Goal: Information Seeking & Learning: Check status

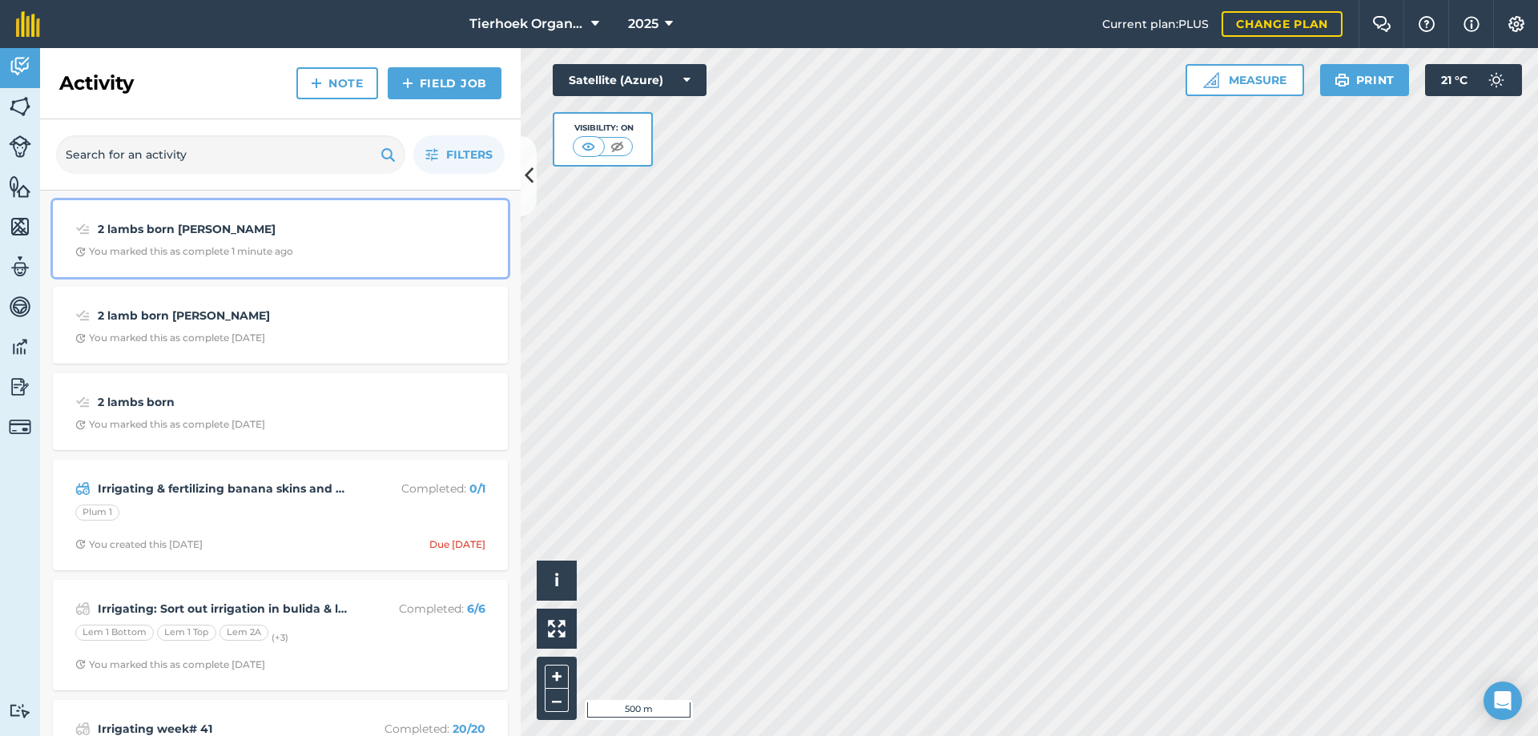
click at [281, 256] on div "You marked this as complete 1 minute ago" at bounding box center [184, 251] width 218 height 13
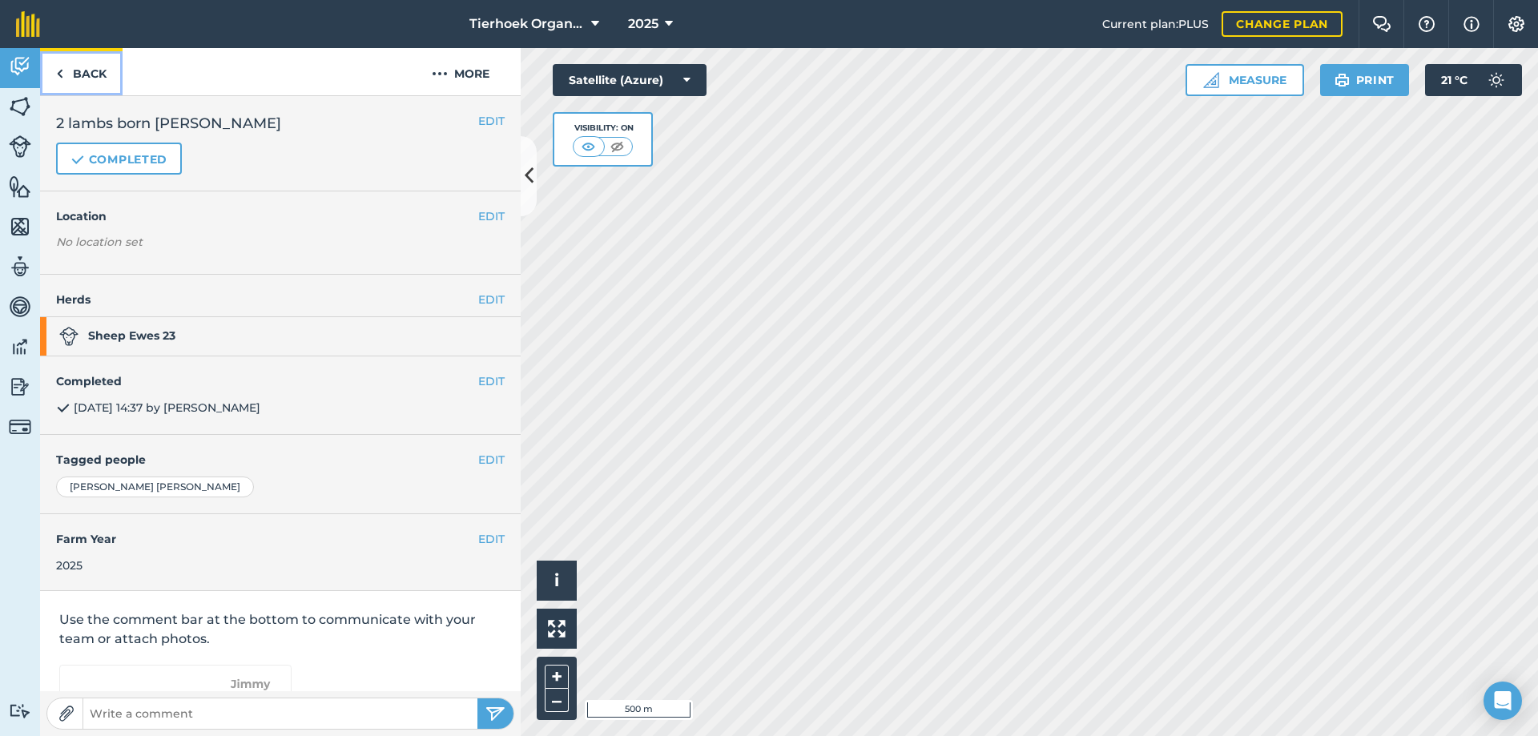
click at [89, 70] on link "Back" at bounding box center [81, 71] width 82 height 47
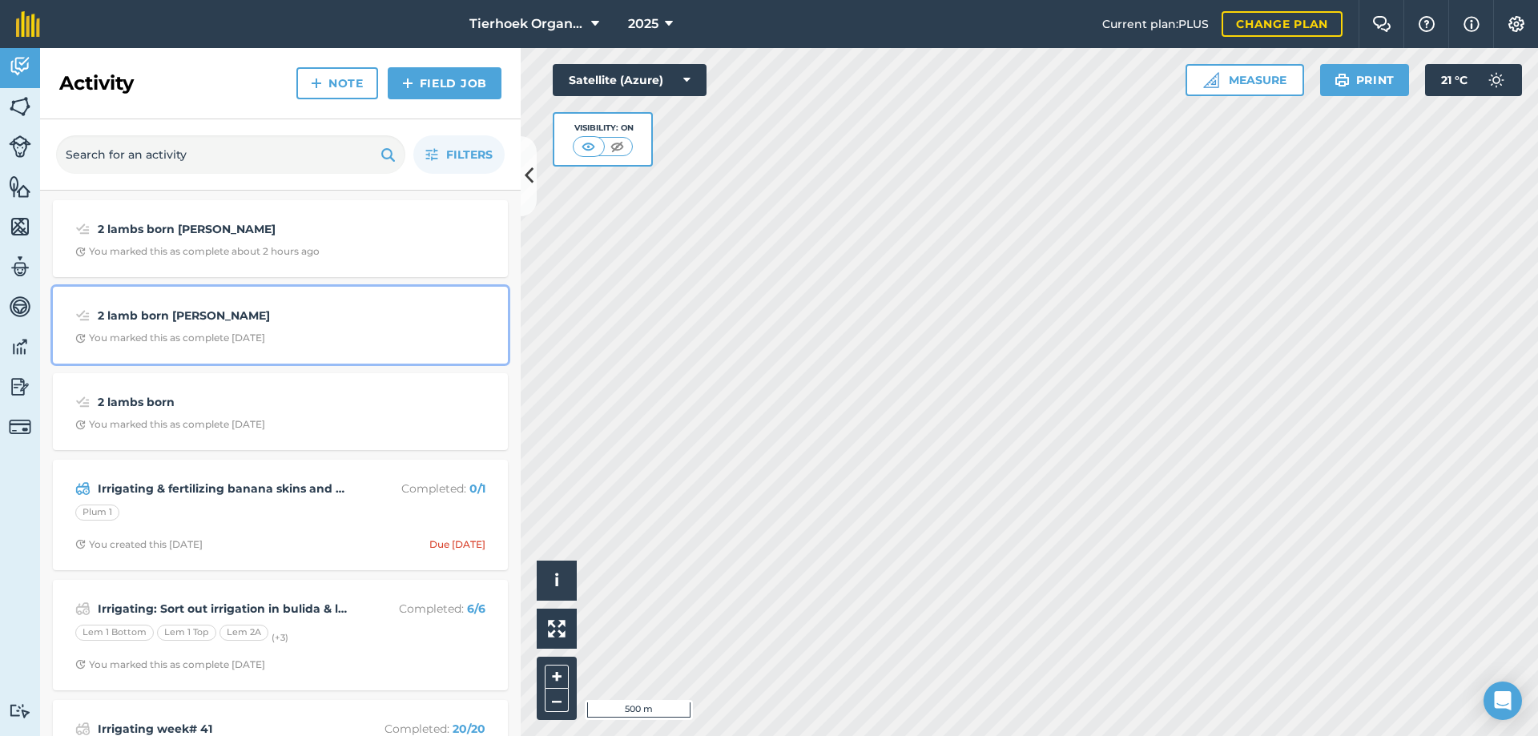
click at [269, 328] on div "2 lamb born [PERSON_NAME] You marked this as complete [DATE]" at bounding box center [280, 325] width 436 height 58
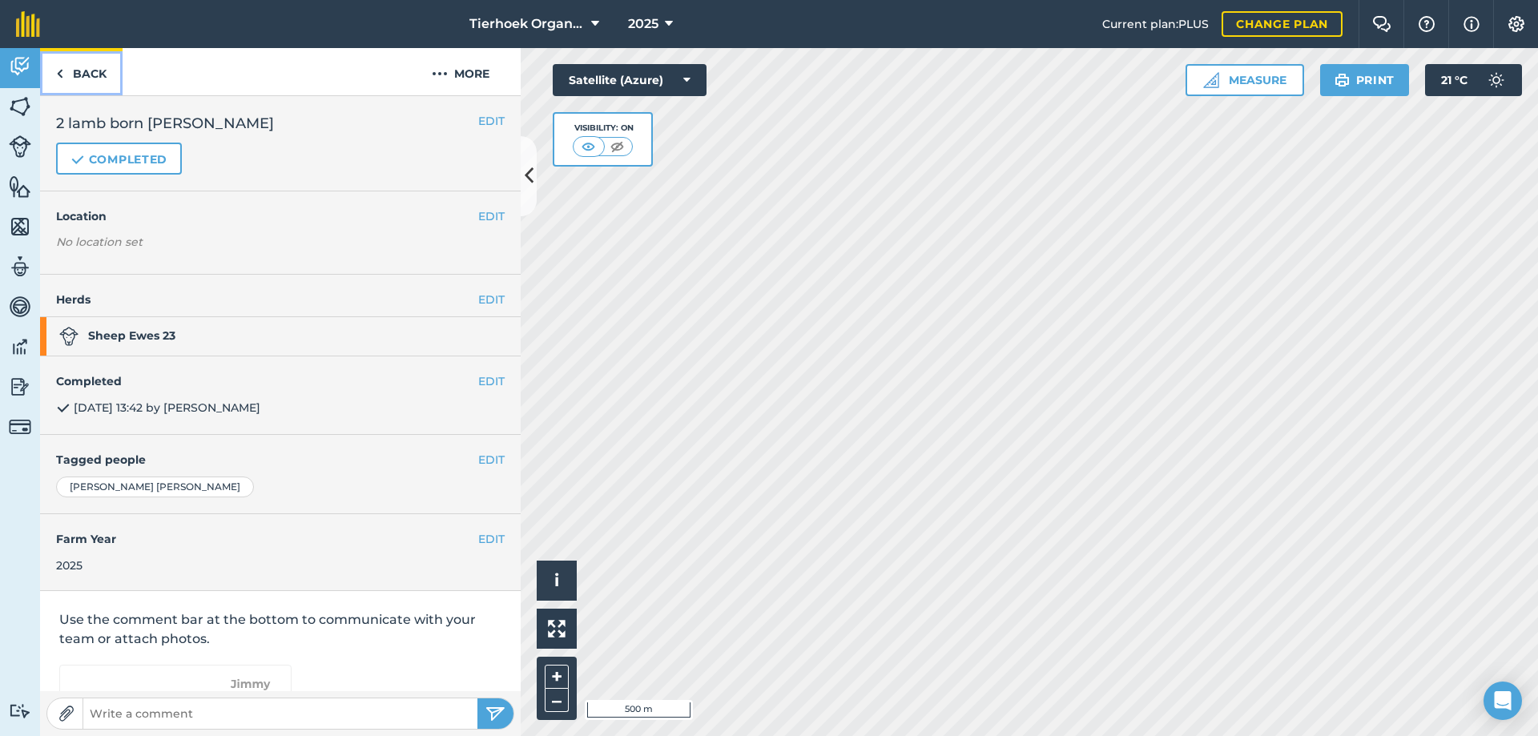
click at [96, 70] on link "Back" at bounding box center [81, 71] width 82 height 47
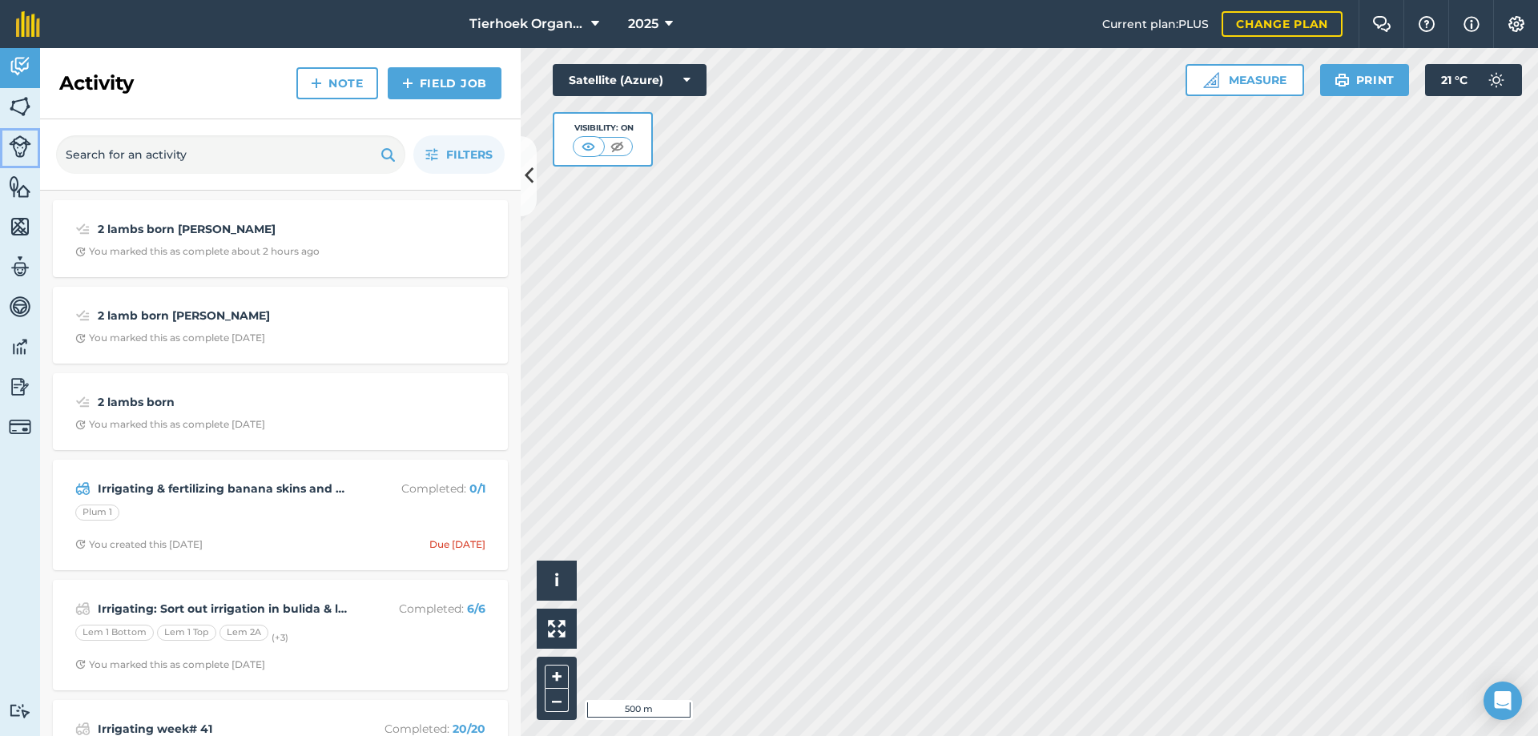
click at [22, 143] on img at bounding box center [20, 146] width 22 height 22
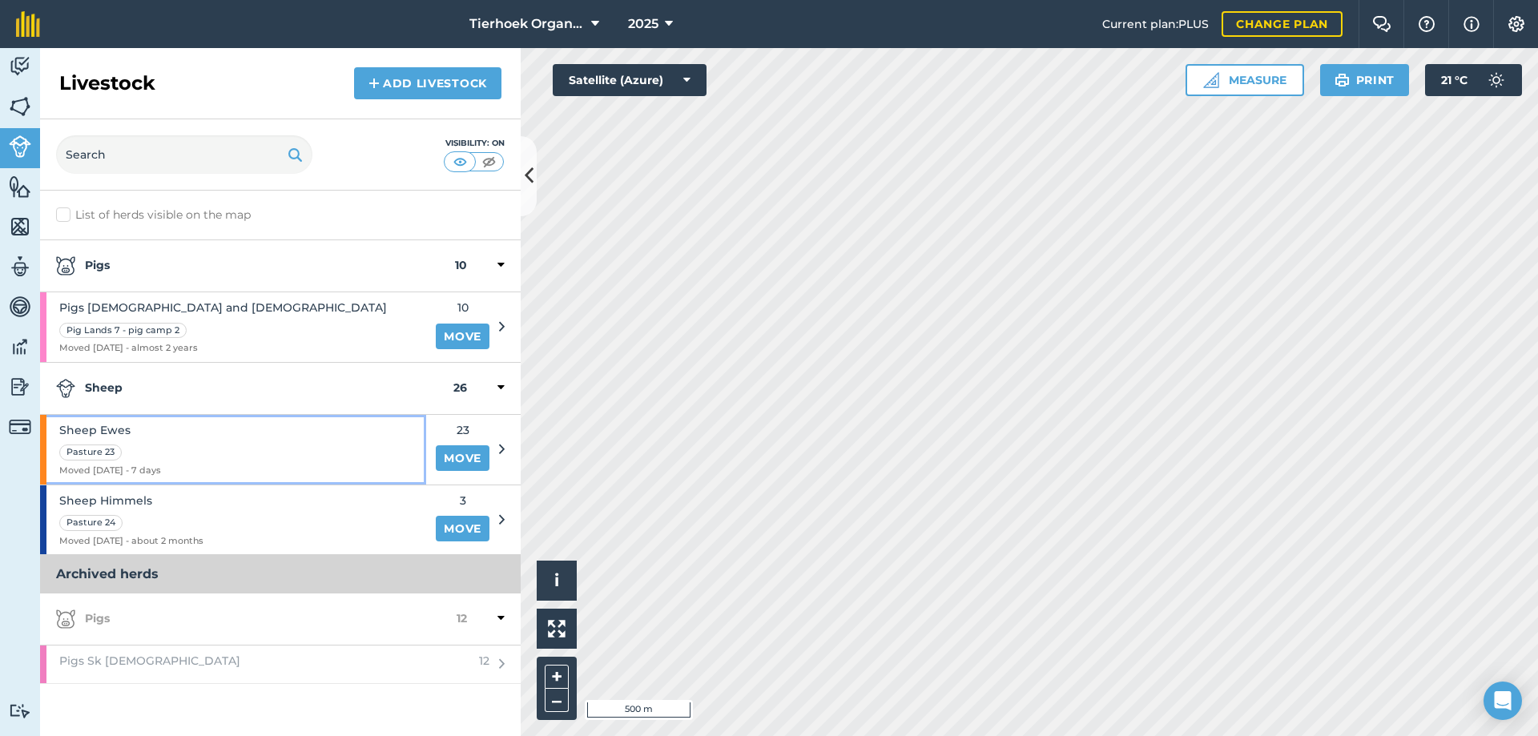
click at [250, 439] on div "Sheep Ewes Pasture 23 Moved [DATE] - 7 days" at bounding box center [233, 450] width 386 height 70
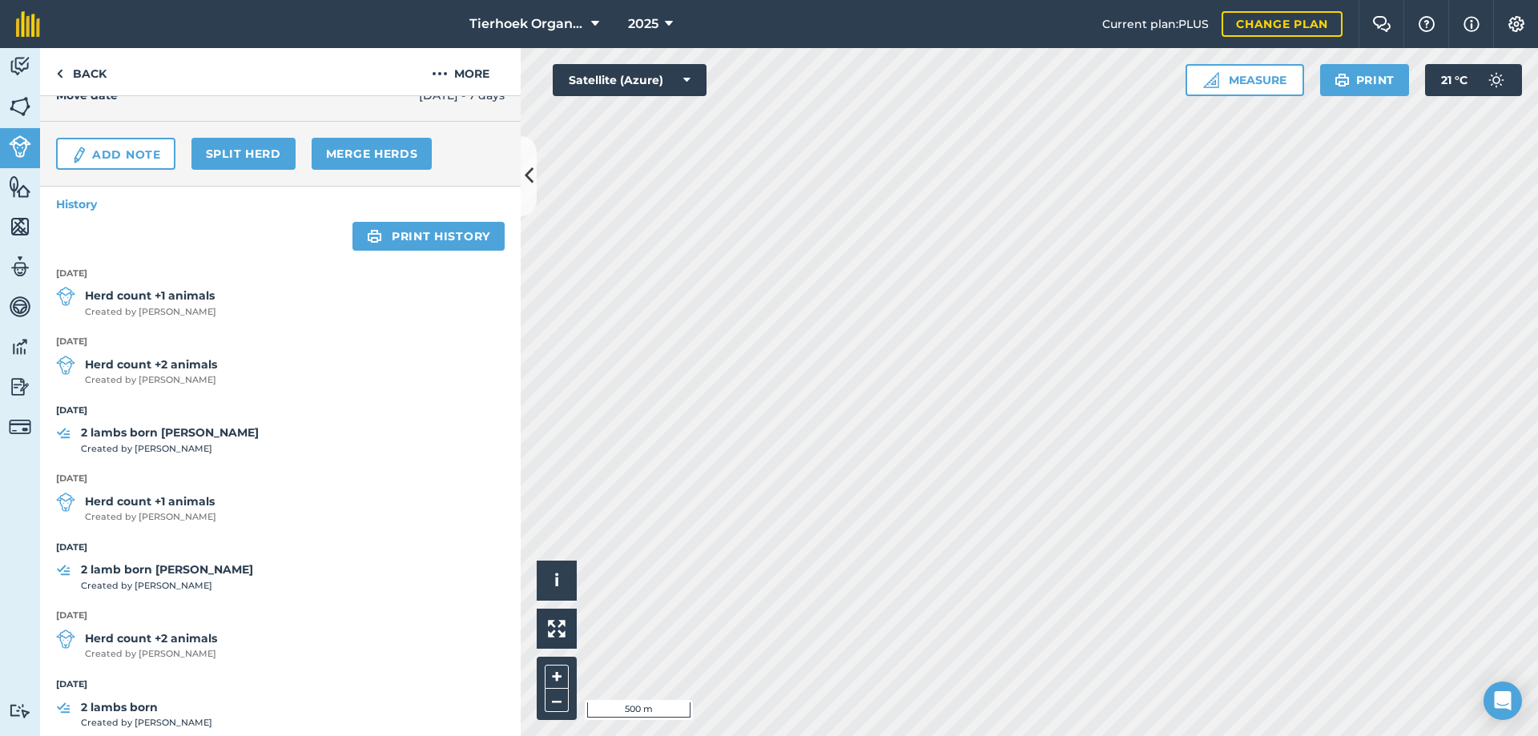
scroll to position [240, 0]
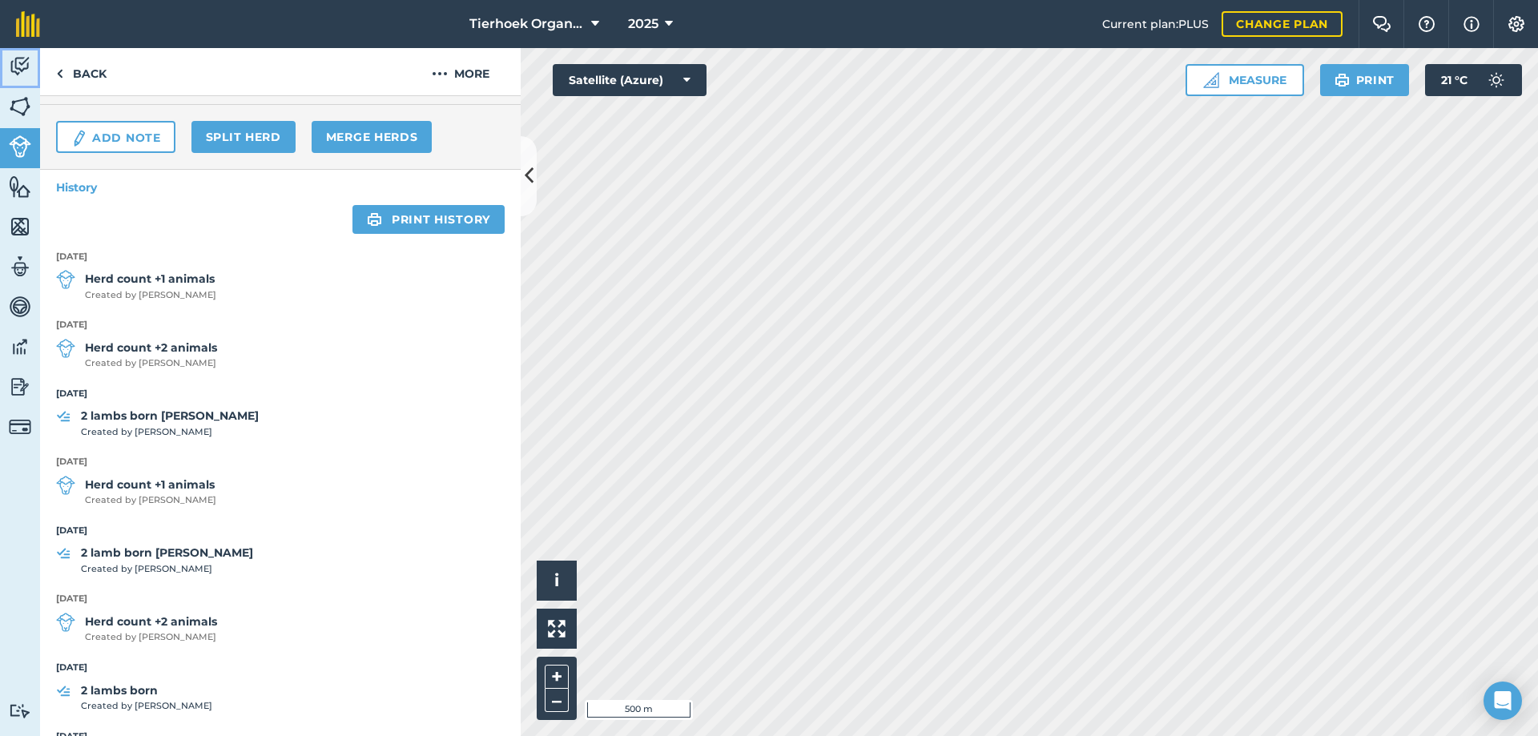
click at [18, 69] on img at bounding box center [20, 66] width 22 height 24
